Goal: Obtain resource: Download file/media

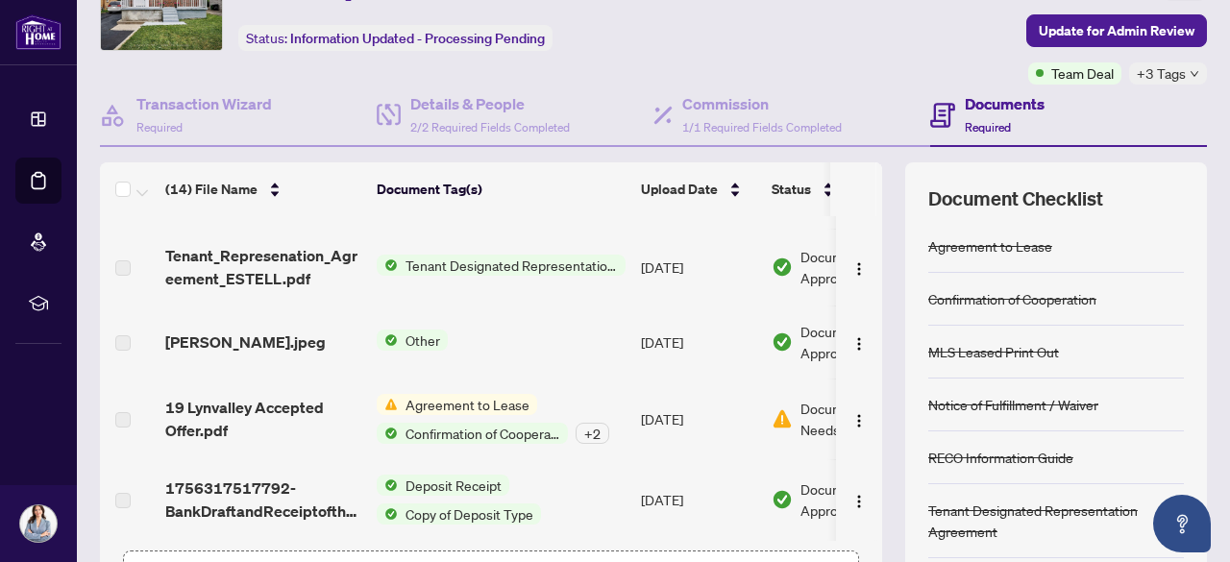
scroll to position [104, 0]
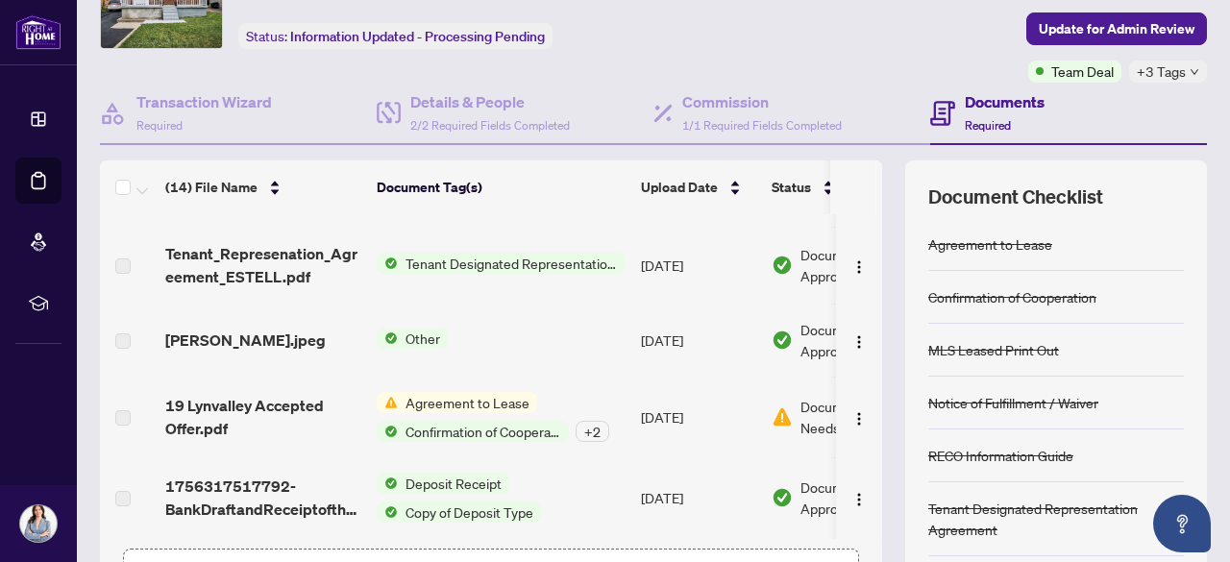
click at [463, 392] on span "Agreement to Lease" at bounding box center [467, 402] width 139 height 21
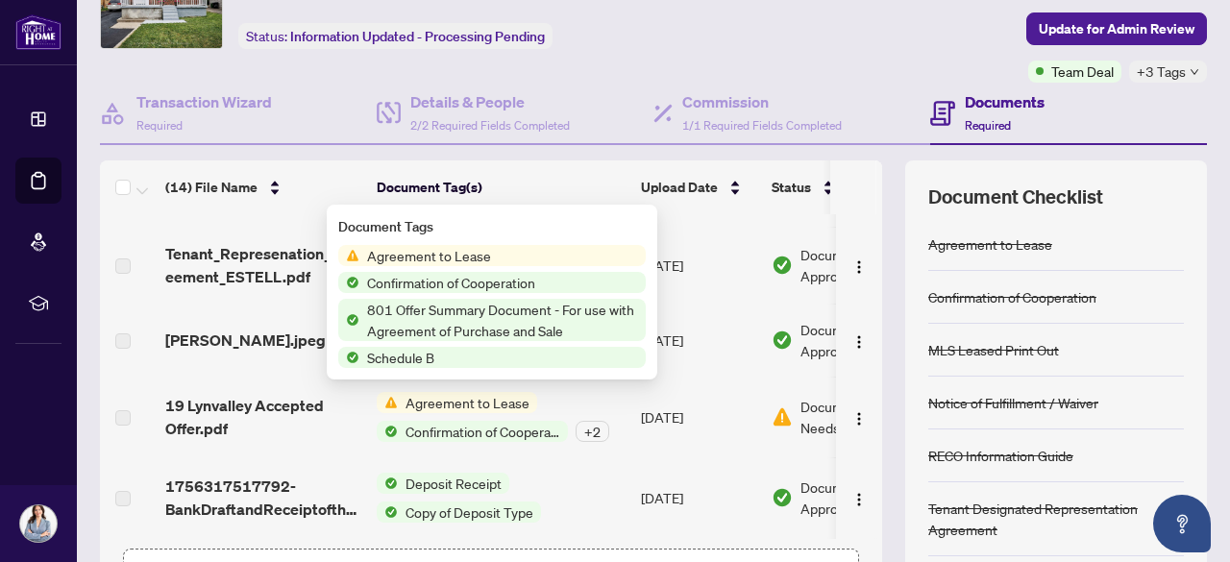
click at [521, 256] on span "Agreement to Lease" at bounding box center [491, 255] width 307 height 21
click at [459, 259] on span "Agreement to Lease" at bounding box center [428, 255] width 139 height 21
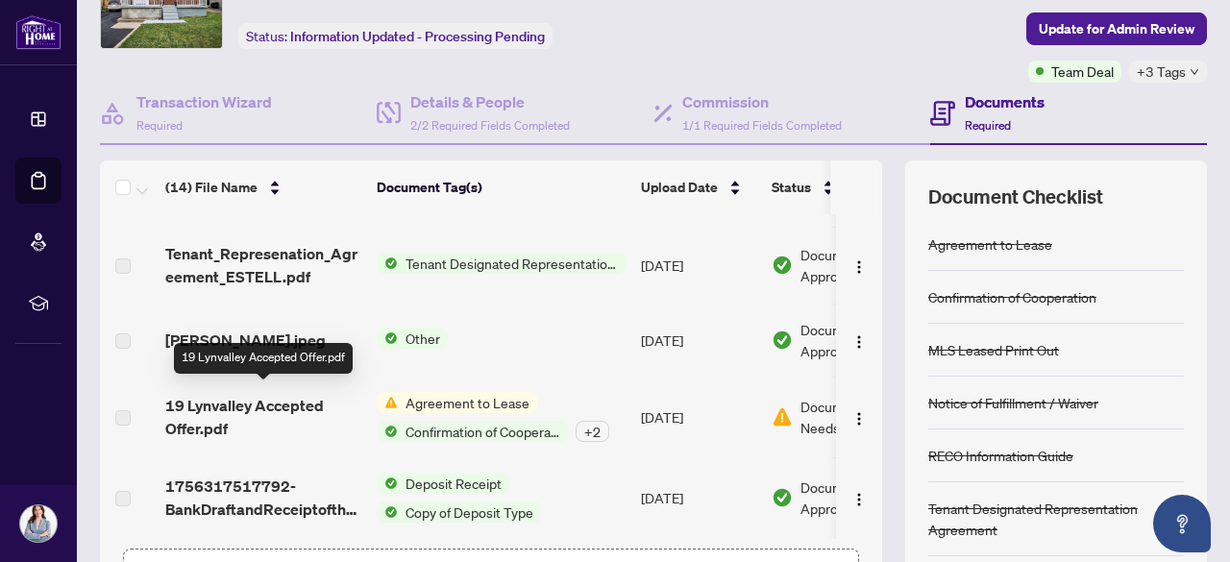
click at [248, 400] on span "19 Lynvalley Accepted Offer.pdf" at bounding box center [263, 417] width 196 height 46
click at [191, 410] on span "19 Lynvalley Accepted Offer.pdf" at bounding box center [263, 417] width 196 height 46
click at [496, 405] on div "Agreement to Lease Confirmation of Cooperation + 2" at bounding box center [493, 417] width 232 height 50
click at [275, 408] on span "19 Lynvalley Accepted Offer.pdf" at bounding box center [263, 417] width 196 height 46
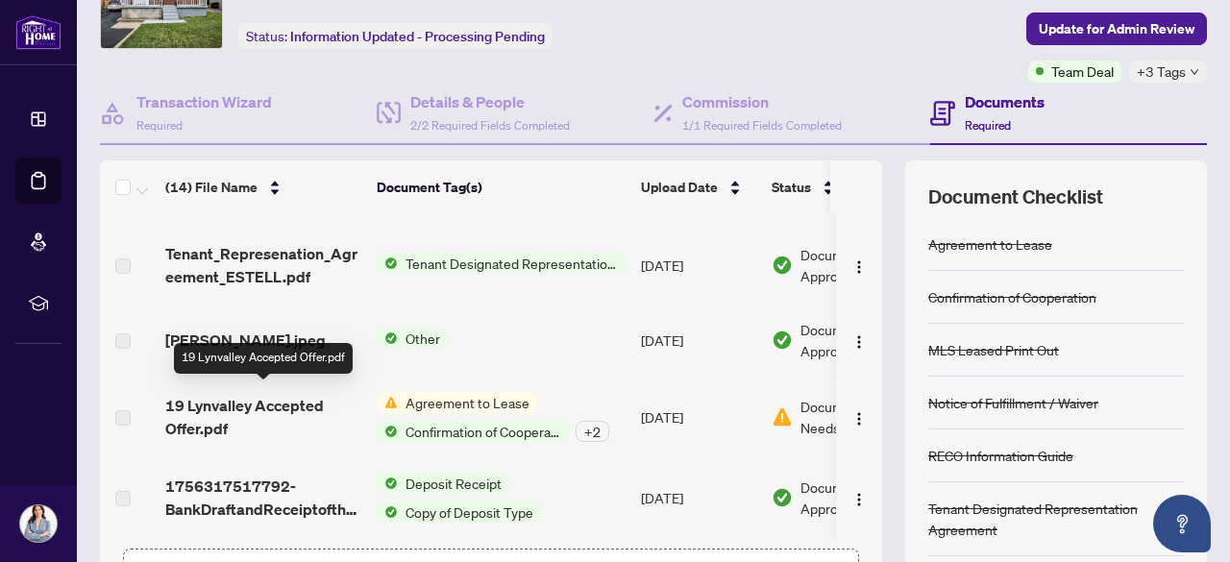
click at [279, 404] on span "19 Lynvalley Accepted Offer.pdf" at bounding box center [263, 417] width 196 height 46
click at [253, 401] on span "19 Lynvalley Accepted Offer.pdf" at bounding box center [263, 417] width 196 height 46
